Goal: Communication & Community: Answer question/provide support

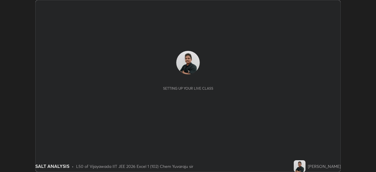
scroll to position [172, 375]
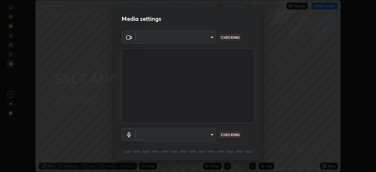
type input "3b33a3c761c0e45613f6c67bedc5ec5bb3616ed3905ce22176cb2855069b3ab3"
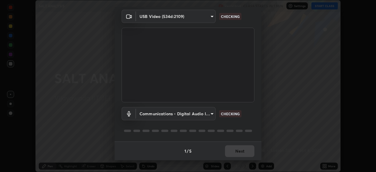
click at [207, 117] on body "Erase all SALT ANALYSIS Recording CLASS STARTS IN 1 MIN Settings START CLASS Se…" at bounding box center [188, 86] width 376 height 172
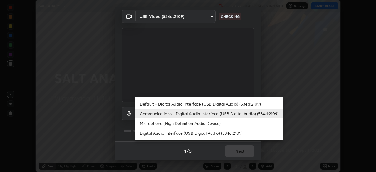
click at [211, 103] on li "Default - Digital Audio Interface (USB Digital Audio) (534d:2109)" at bounding box center [209, 104] width 148 height 10
type input "default"
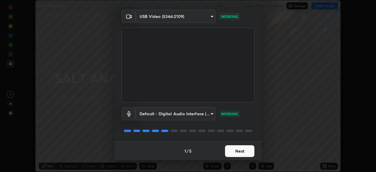
click at [239, 151] on button "Next" at bounding box center [239, 151] width 29 height 12
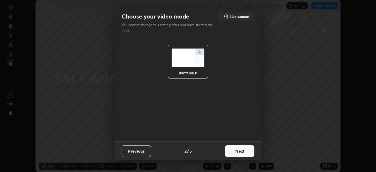
click at [245, 149] on button "Next" at bounding box center [239, 151] width 29 height 12
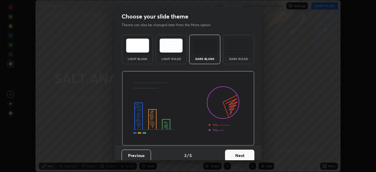
click at [248, 149] on button "Next" at bounding box center [239, 155] width 29 height 12
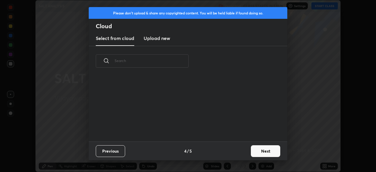
click at [262, 149] on button "Next" at bounding box center [265, 151] width 29 height 12
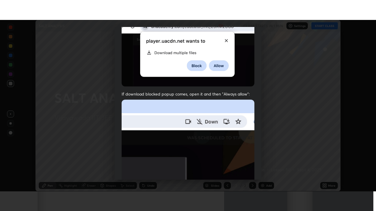
scroll to position [141, 0]
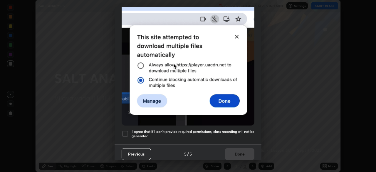
click at [127, 130] on div at bounding box center [125, 133] width 7 height 7
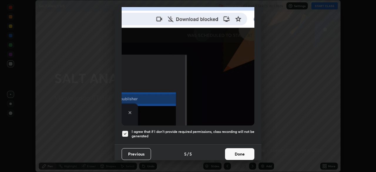
click at [235, 153] on button "Done" at bounding box center [239, 154] width 29 height 12
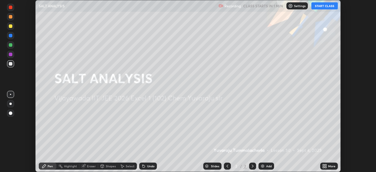
click at [323, 6] on button "START CLASS" at bounding box center [324, 5] width 26 height 7
click at [331, 165] on div "More" at bounding box center [331, 165] width 7 height 3
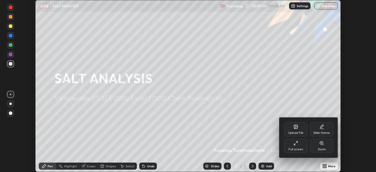
click at [301, 145] on div "Full screen" at bounding box center [295, 146] width 23 height 14
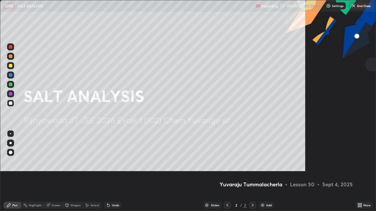
scroll to position [211, 376]
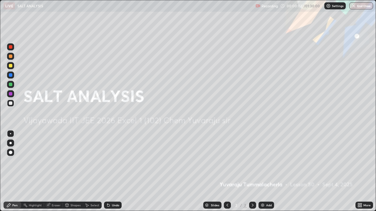
click at [266, 171] on div "Add" at bounding box center [269, 205] width 6 height 3
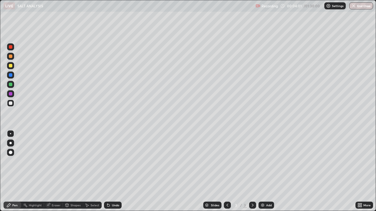
click at [110, 171] on div "Undo" at bounding box center [113, 205] width 18 height 7
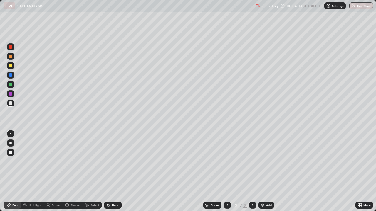
click at [110, 171] on div "Undo" at bounding box center [113, 205] width 18 height 7
click at [113, 171] on div "Undo" at bounding box center [115, 205] width 7 height 3
click at [11, 66] on div at bounding box center [11, 66] width 4 height 4
click at [11, 102] on div at bounding box center [11, 104] width 4 height 4
click at [14, 87] on div at bounding box center [10, 84] width 7 height 7
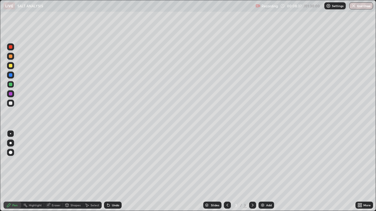
click at [107, 171] on icon at bounding box center [108, 206] width 2 height 2
click at [110, 171] on icon at bounding box center [108, 205] width 5 height 5
click at [110, 171] on div "Undo" at bounding box center [113, 205] width 18 height 7
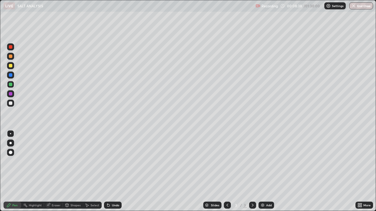
click at [110, 171] on icon at bounding box center [108, 205] width 5 height 5
click at [10, 59] on div at bounding box center [10, 56] width 7 height 7
click at [265, 171] on div "Add" at bounding box center [266, 205] width 16 height 7
click at [11, 104] on div at bounding box center [11, 104] width 4 height 4
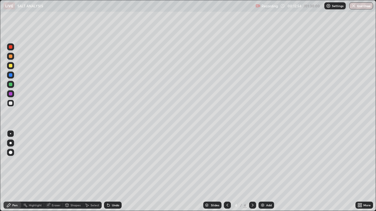
click at [11, 65] on div at bounding box center [11, 66] width 4 height 4
click at [12, 85] on div at bounding box center [11, 85] width 4 height 4
click at [117, 171] on div "Undo" at bounding box center [113, 205] width 18 height 7
click at [11, 104] on div at bounding box center [11, 104] width 4 height 4
click at [10, 85] on div at bounding box center [11, 85] width 4 height 4
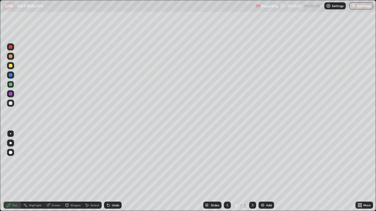
click at [10, 56] on div at bounding box center [11, 57] width 4 height 4
click at [268, 171] on div "Add" at bounding box center [269, 205] width 6 height 3
click at [11, 67] on div at bounding box center [11, 66] width 4 height 4
click at [111, 171] on div "Undo" at bounding box center [113, 205] width 18 height 7
click at [11, 104] on div at bounding box center [11, 104] width 4 height 4
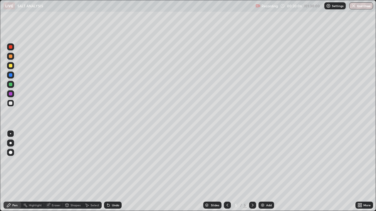
click at [112, 171] on div "Undo" at bounding box center [115, 205] width 7 height 3
click at [53, 171] on div "Eraser" at bounding box center [56, 205] width 9 height 3
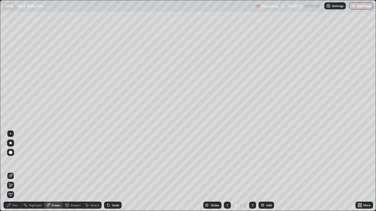
click at [14, 171] on div "Pen" at bounding box center [14, 205] width 5 height 3
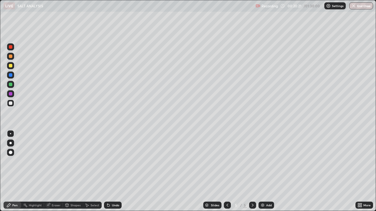
click at [116, 171] on div "Undo" at bounding box center [115, 205] width 7 height 3
click at [112, 171] on div "Undo" at bounding box center [115, 205] width 7 height 3
click at [110, 171] on div "Undo" at bounding box center [113, 205] width 18 height 7
click at [108, 171] on icon at bounding box center [108, 206] width 2 height 2
click at [12, 58] on div at bounding box center [11, 57] width 4 height 4
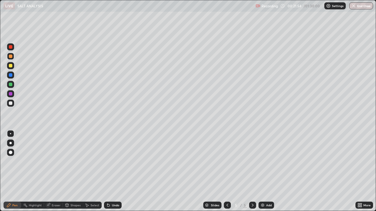
click at [54, 171] on div "Eraser" at bounding box center [56, 205] width 9 height 3
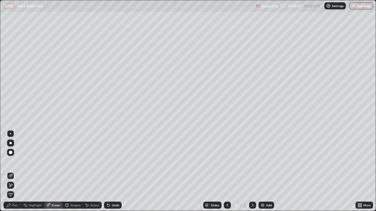
click at [13, 171] on div "Pen" at bounding box center [14, 205] width 5 height 3
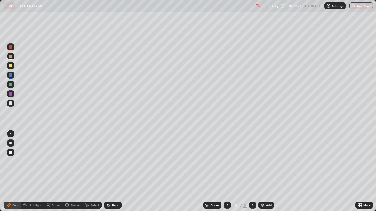
click at [53, 171] on div "Eraser" at bounding box center [56, 205] width 9 height 3
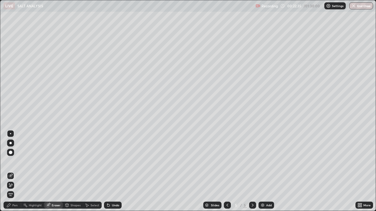
click at [15, 171] on div "Pen" at bounding box center [14, 205] width 5 height 3
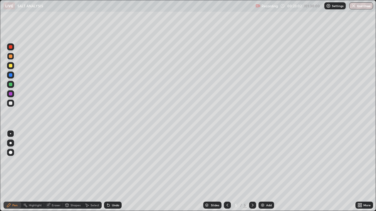
click at [10, 104] on div at bounding box center [11, 104] width 4 height 4
click at [11, 85] on div at bounding box center [11, 85] width 4 height 4
click at [11, 104] on div at bounding box center [11, 104] width 4 height 4
click at [9, 93] on div at bounding box center [11, 94] width 4 height 4
click at [266, 171] on div "Add" at bounding box center [269, 205] width 6 height 3
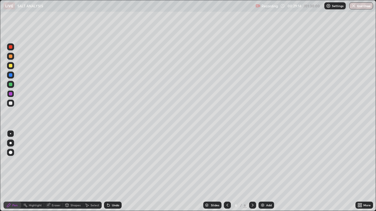
click at [11, 65] on div at bounding box center [11, 66] width 4 height 4
click at [111, 171] on div "Undo" at bounding box center [113, 205] width 18 height 7
click at [110, 171] on div "Undo" at bounding box center [113, 205] width 18 height 7
click at [107, 171] on div "Undo" at bounding box center [113, 205] width 18 height 7
click at [106, 171] on div "Undo" at bounding box center [113, 205] width 18 height 7
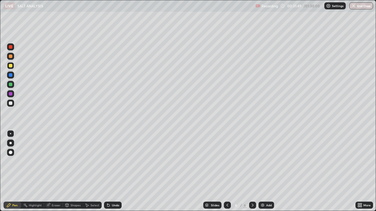
click at [11, 57] on div at bounding box center [11, 57] width 4 height 4
click at [112, 171] on div "Undo" at bounding box center [115, 205] width 7 height 3
click at [111, 171] on div "Undo" at bounding box center [113, 205] width 18 height 7
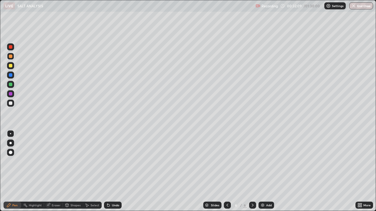
click at [110, 171] on div "Undo" at bounding box center [113, 205] width 18 height 7
click at [111, 171] on div "Undo" at bounding box center [113, 205] width 18 height 7
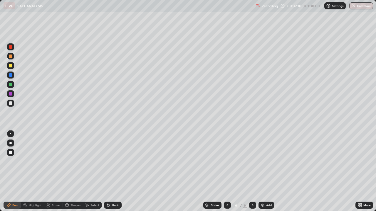
click at [111, 171] on div "Undo" at bounding box center [113, 205] width 18 height 7
click at [110, 171] on div "Undo" at bounding box center [113, 205] width 18 height 7
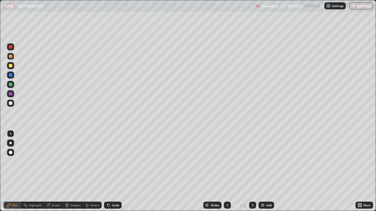
click at [111, 171] on div "Undo" at bounding box center [113, 205] width 18 height 7
click at [109, 171] on icon at bounding box center [108, 205] width 5 height 5
click at [108, 171] on icon at bounding box center [108, 206] width 2 height 2
click at [107, 171] on icon at bounding box center [107, 204] width 1 height 1
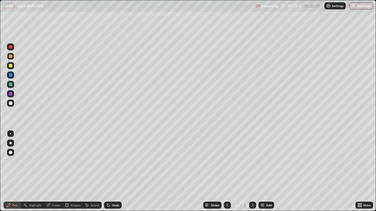
click at [107, 171] on icon at bounding box center [107, 204] width 1 height 1
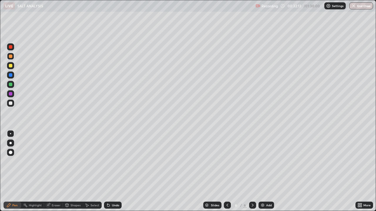
click at [109, 171] on icon at bounding box center [108, 205] width 5 height 5
click at [226, 171] on div at bounding box center [227, 205] width 7 height 7
click at [252, 171] on icon at bounding box center [252, 205] width 5 height 5
click at [14, 104] on div at bounding box center [10, 103] width 7 height 7
click at [92, 171] on div "Select" at bounding box center [94, 205] width 9 height 3
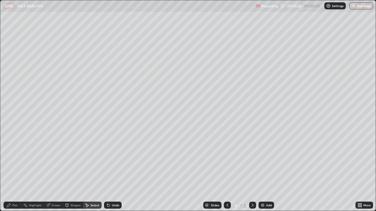
click at [113, 171] on div "Undo" at bounding box center [115, 205] width 7 height 3
click at [53, 118] on div "0 ° Undo Copy Duplicate Duplicate to new slide Delete" at bounding box center [187, 105] width 375 height 211
click at [11, 171] on icon at bounding box center [8, 205] width 5 height 5
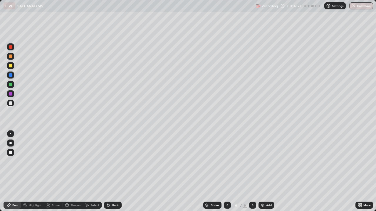
click at [10, 84] on div at bounding box center [11, 85] width 4 height 4
click at [264, 171] on div "Add" at bounding box center [266, 205] width 16 height 7
click at [11, 105] on div at bounding box center [11, 104] width 4 height 4
click at [110, 171] on div "Undo" at bounding box center [113, 205] width 18 height 7
click at [9, 65] on div at bounding box center [11, 66] width 4 height 4
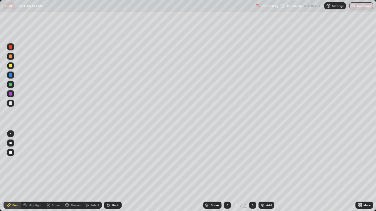
click at [109, 171] on icon at bounding box center [108, 205] width 5 height 5
click at [113, 171] on div "Undo" at bounding box center [115, 205] width 7 height 3
click at [11, 85] on div at bounding box center [11, 85] width 4 height 4
click at [114, 171] on div "Undo" at bounding box center [115, 205] width 7 height 3
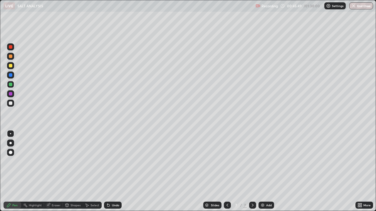
click at [116, 171] on div "Undo" at bounding box center [113, 205] width 18 height 7
click at [115, 171] on div "Undo" at bounding box center [115, 205] width 7 height 3
click at [268, 171] on div "Add" at bounding box center [266, 205] width 16 height 7
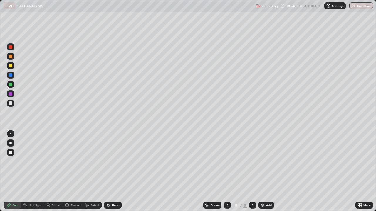
click at [224, 171] on div at bounding box center [227, 206] width 7 height 12
click at [227, 171] on icon at bounding box center [227, 205] width 5 height 5
click at [229, 171] on div at bounding box center [227, 205] width 7 height 7
click at [252, 171] on icon at bounding box center [252, 205] width 5 height 5
click at [249, 171] on div at bounding box center [252, 205] width 7 height 7
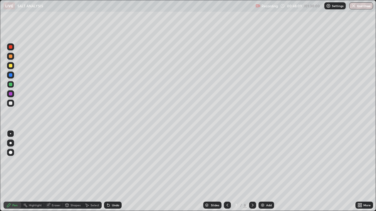
click at [252, 171] on div at bounding box center [252, 206] width 7 height 12
click at [113, 171] on div "Undo" at bounding box center [113, 205] width 18 height 7
click at [111, 171] on div "Undo" at bounding box center [113, 205] width 18 height 7
click at [112, 171] on div "Undo" at bounding box center [115, 205] width 7 height 3
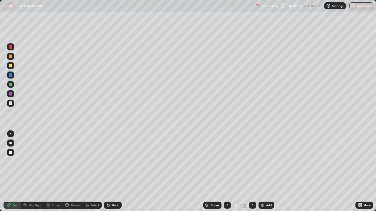
click at [110, 171] on div "Undo" at bounding box center [113, 205] width 18 height 7
click at [107, 171] on icon at bounding box center [107, 204] width 1 height 1
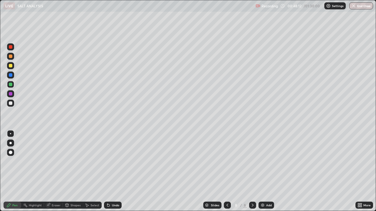
click at [107, 171] on icon at bounding box center [107, 204] width 1 height 1
click at [106, 171] on div "Undo" at bounding box center [113, 205] width 18 height 7
click at [107, 171] on icon at bounding box center [107, 204] width 1 height 1
click at [12, 104] on div at bounding box center [11, 104] width 4 height 4
click at [11, 56] on div at bounding box center [11, 57] width 4 height 4
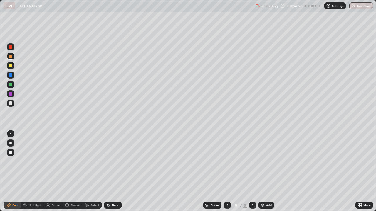
click at [11, 103] on div at bounding box center [11, 104] width 4 height 4
click at [11, 86] on div at bounding box center [11, 85] width 4 height 4
click at [265, 171] on div "Add" at bounding box center [266, 205] width 16 height 7
click at [11, 65] on div at bounding box center [11, 66] width 4 height 4
click at [10, 104] on div at bounding box center [11, 104] width 4 height 4
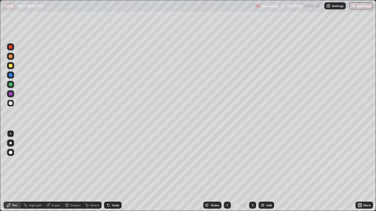
click at [112, 171] on div "Undo" at bounding box center [115, 205] width 7 height 3
click at [114, 171] on div "Undo" at bounding box center [115, 205] width 7 height 3
click at [266, 171] on div "Add" at bounding box center [269, 205] width 6 height 3
click at [117, 171] on div "Undo" at bounding box center [113, 205] width 18 height 7
click at [229, 171] on div at bounding box center [226, 205] width 7 height 7
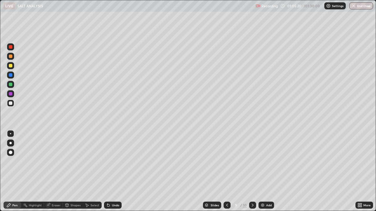
click at [228, 171] on icon at bounding box center [227, 205] width 5 height 5
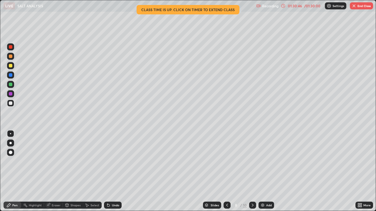
click at [357, 9] on button "End Class" at bounding box center [361, 5] width 23 height 7
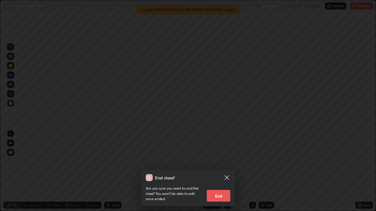
click at [219, 171] on button "End" at bounding box center [218, 196] width 23 height 12
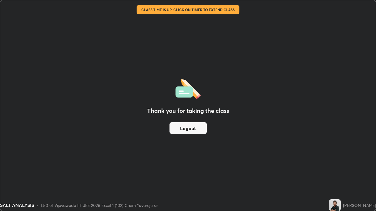
click at [192, 132] on button "Logout" at bounding box center [187, 128] width 37 height 12
click at [188, 130] on button "Logout" at bounding box center [187, 128] width 37 height 12
